Goal: Task Accomplishment & Management: Use online tool/utility

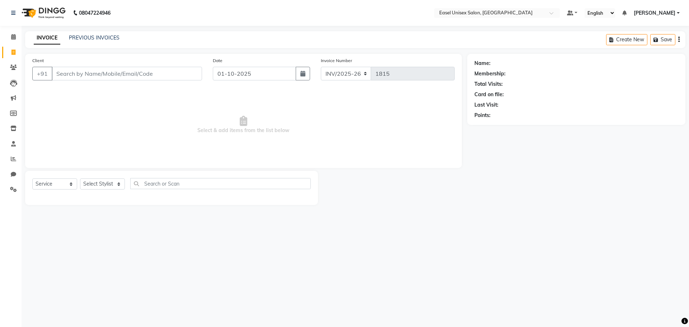
select select "service"
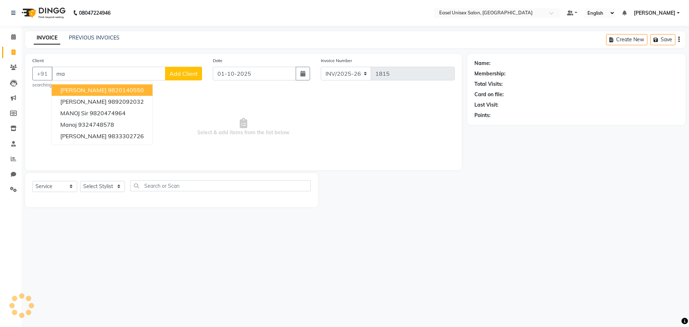
type input "m"
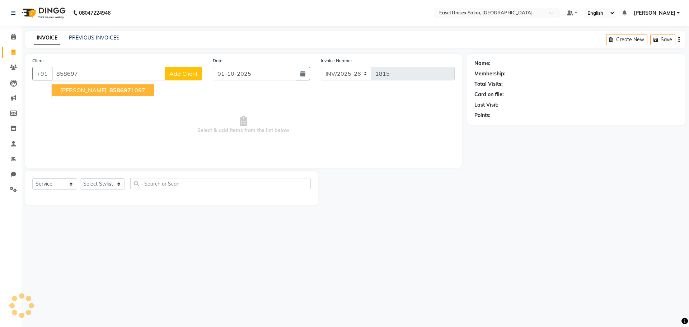
click at [109, 89] on span "858697" at bounding box center [120, 90] width 22 height 7
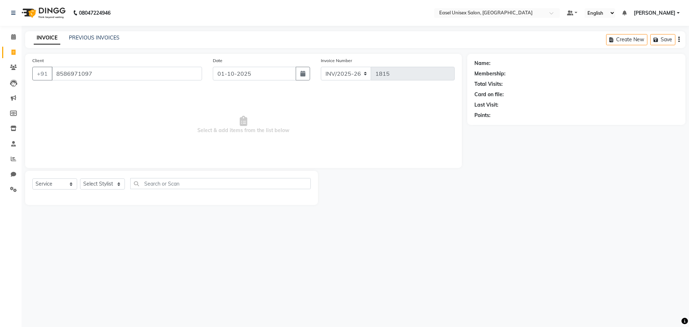
type input "8586971097"
click at [113, 186] on select "Select Stylist admin [PERSON_NAME] jiya [PERSON_NAME] Priyanka [PERSON_NAME] [P…" at bounding box center [102, 183] width 45 height 11
click at [80, 178] on select "Select Stylist admin [PERSON_NAME] jiya [PERSON_NAME] Priyanka [PERSON_NAME] [P…" at bounding box center [102, 183] width 45 height 11
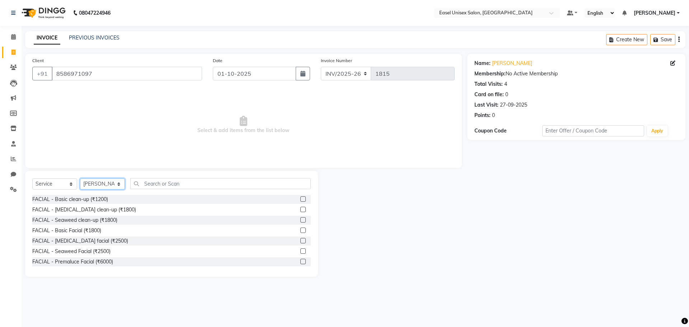
click at [114, 187] on select "Select Stylist admin [PERSON_NAME] jiya [PERSON_NAME] Priyanka [PERSON_NAME] [P…" at bounding box center [102, 183] width 45 height 11
select select "82876"
click at [80, 178] on select "Select Stylist admin [PERSON_NAME] jiya [PERSON_NAME] Priyanka [PERSON_NAME] [P…" at bounding box center [102, 183] width 45 height 11
click at [249, 184] on input "text" at bounding box center [220, 183] width 181 height 11
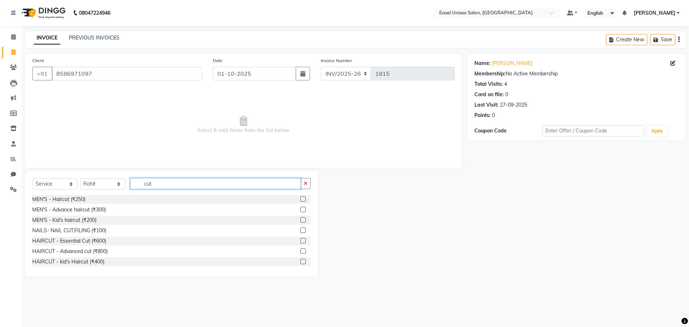
type input "cut"
click at [300, 197] on label at bounding box center [302, 198] width 5 height 5
click at [300, 197] on input "checkbox" at bounding box center [302, 199] width 5 height 5
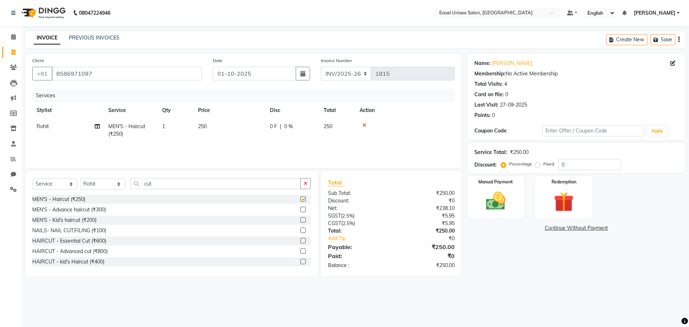
checkbox input "false"
click at [230, 186] on input "cut" at bounding box center [215, 183] width 171 height 11
type input "c"
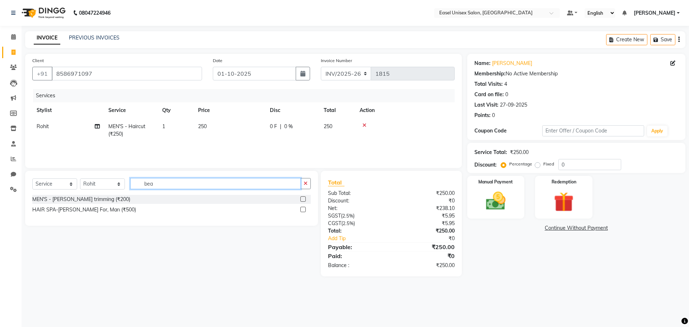
type input "bea"
click at [302, 201] on label at bounding box center [302, 198] width 5 height 5
click at [302, 201] on input "checkbox" at bounding box center [302, 199] width 5 height 5
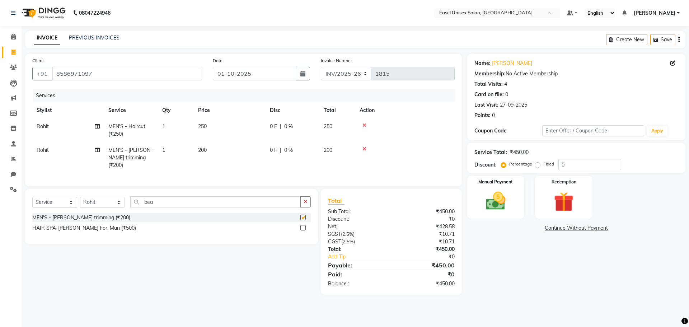
checkbox input "false"
click at [509, 202] on img at bounding box center [495, 201] width 33 height 24
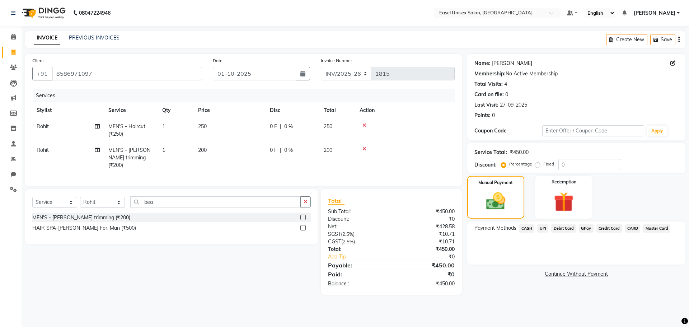
click at [500, 63] on link "[PERSON_NAME]" at bounding box center [512, 64] width 40 height 8
click at [672, 61] on icon at bounding box center [673, 63] width 5 height 5
select select "[DEMOGRAPHIC_DATA]"
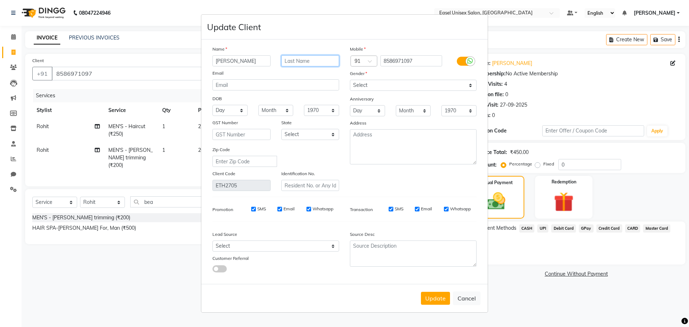
click at [313, 63] on input "text" at bounding box center [310, 60] width 58 height 11
type input "[PERSON_NAME]"
click at [394, 86] on select "Select [DEMOGRAPHIC_DATA] [DEMOGRAPHIC_DATA] Other Prefer Not To Say" at bounding box center [413, 85] width 127 height 11
click at [350, 80] on select "Select [DEMOGRAPHIC_DATA] [DEMOGRAPHIC_DATA] Other Prefer Not To Say" at bounding box center [413, 85] width 127 height 11
click at [437, 296] on button "Update" at bounding box center [435, 298] width 29 height 13
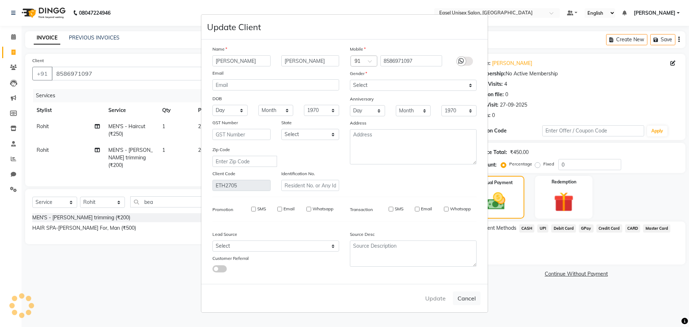
select select
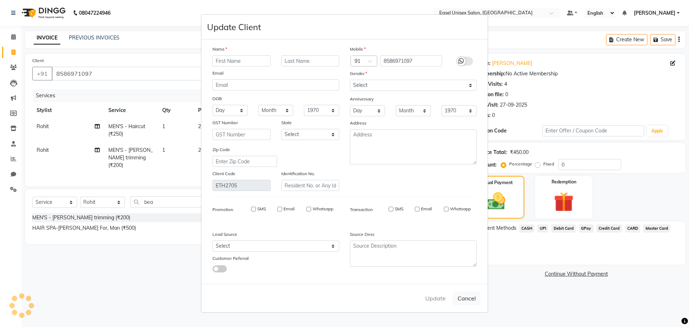
select select
checkbox input "false"
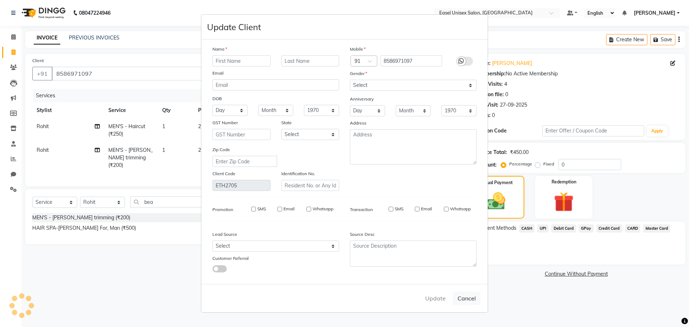
checkbox input "false"
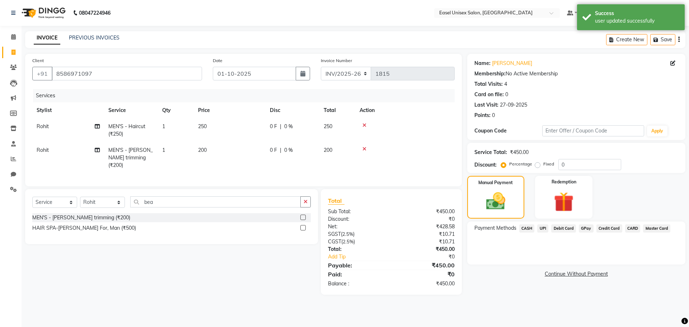
click at [545, 229] on span "UPI" at bounding box center [542, 228] width 11 height 8
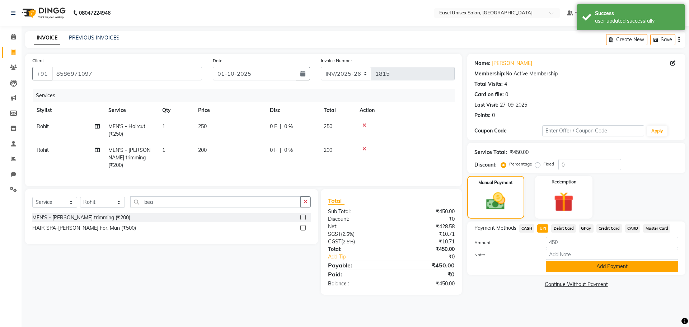
click at [612, 265] on button "Add Payment" at bounding box center [612, 266] width 132 height 11
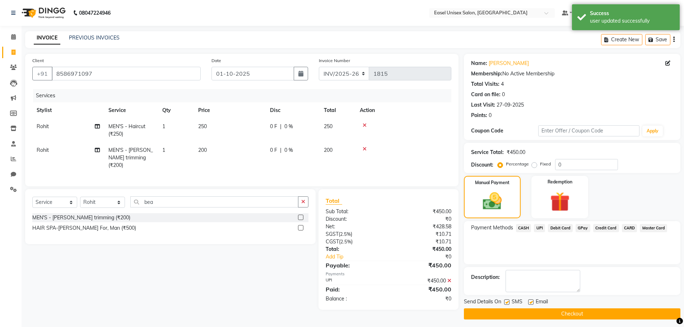
click at [580, 313] on button "Checkout" at bounding box center [572, 313] width 216 height 11
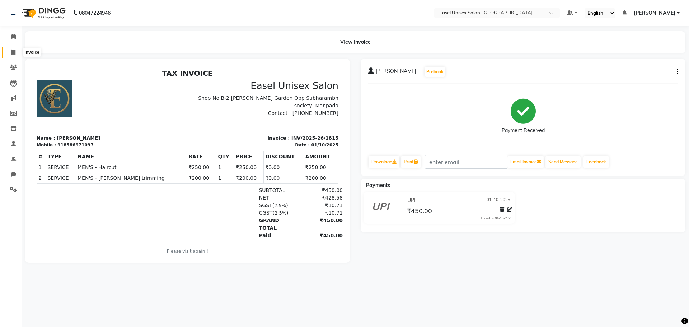
click at [15, 50] on icon at bounding box center [13, 52] width 4 height 5
select select "service"
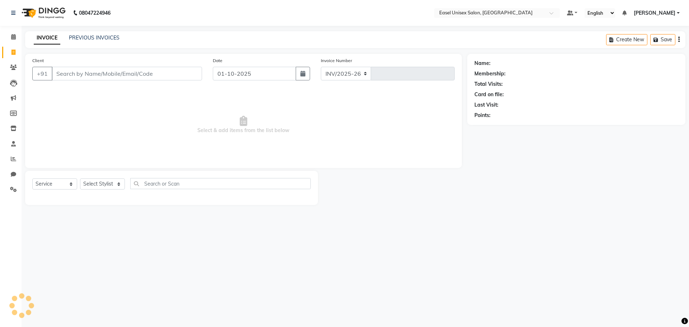
select select "8639"
type input "1816"
click at [91, 39] on link "PREVIOUS INVOICES" at bounding box center [94, 37] width 51 height 6
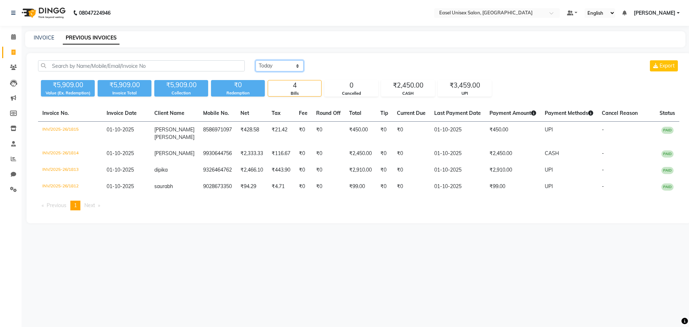
click at [271, 61] on select "[DATE] [DATE] Custom Range" at bounding box center [280, 65] width 48 height 11
select select "range"
click at [256, 60] on select "[DATE] [DATE] Custom Range" at bounding box center [280, 65] width 48 height 11
click at [345, 64] on input "01-10-2025" at bounding box center [338, 66] width 50 height 10
select select "10"
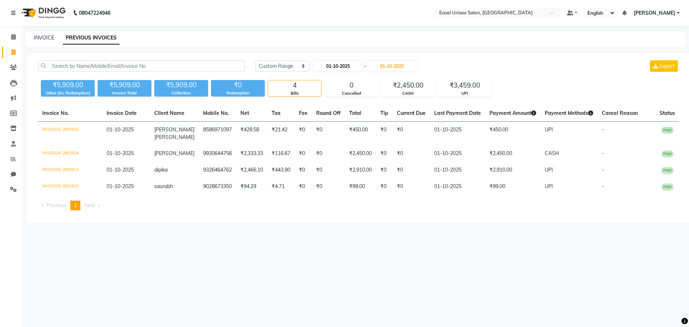
select select "2025"
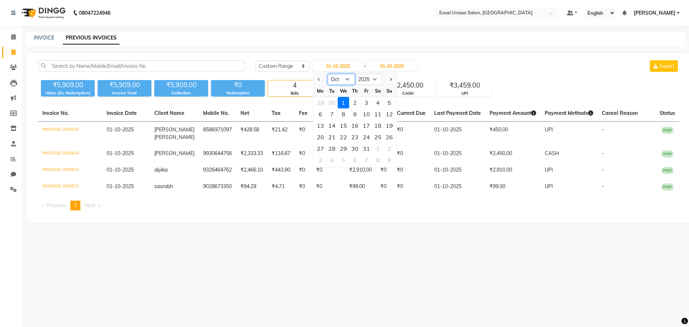
click at [346, 83] on select "Jan Feb Mar Apr May Jun [DATE] Aug Sep Oct Nov Dec" at bounding box center [341, 79] width 27 height 11
select select "9"
click at [328, 74] on select "Jan Feb Mar Apr May Jun [DATE] Aug Sep Oct Nov Dec" at bounding box center [341, 79] width 27 height 11
click at [321, 105] on div "1" at bounding box center [320, 102] width 11 height 11
type input "01-09-2025"
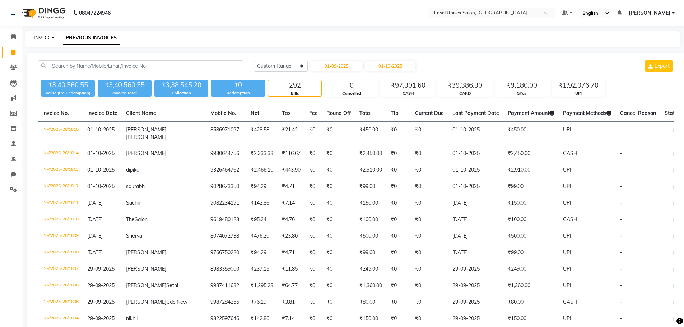
click at [47, 38] on link "INVOICE" at bounding box center [44, 37] width 20 height 6
select select "service"
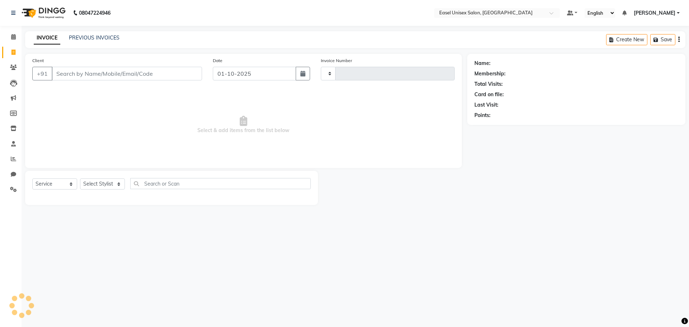
type input "1816"
select select "8639"
